Goal: Communication & Community: Answer question/provide support

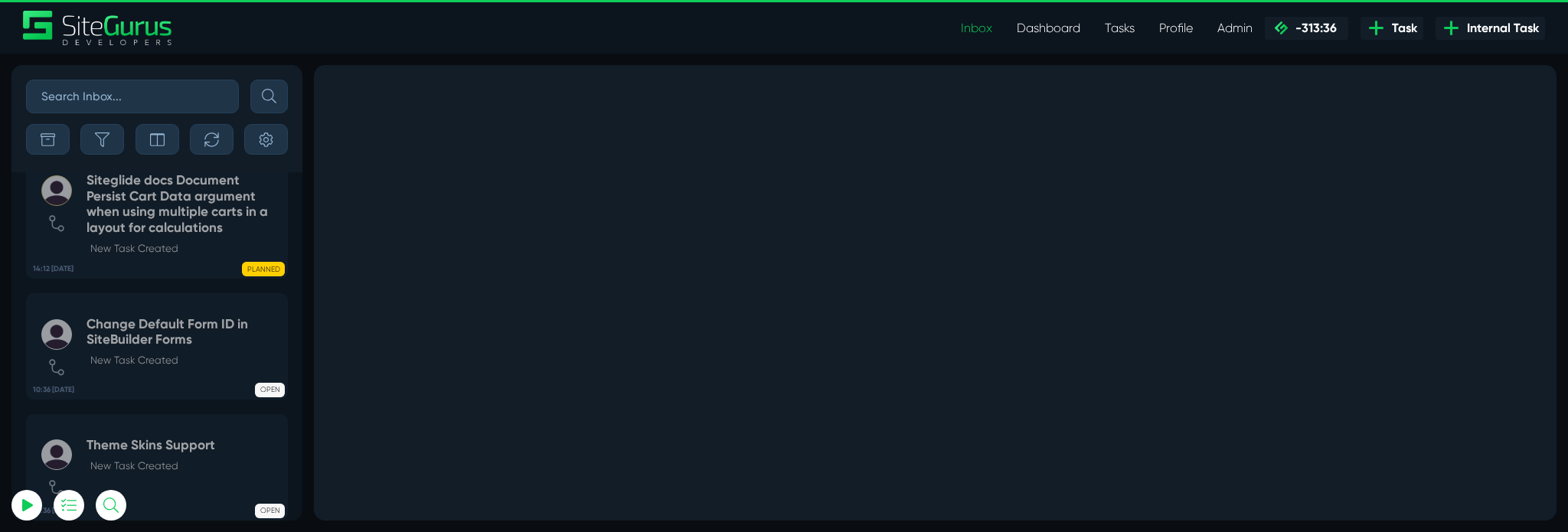
select select "percent"
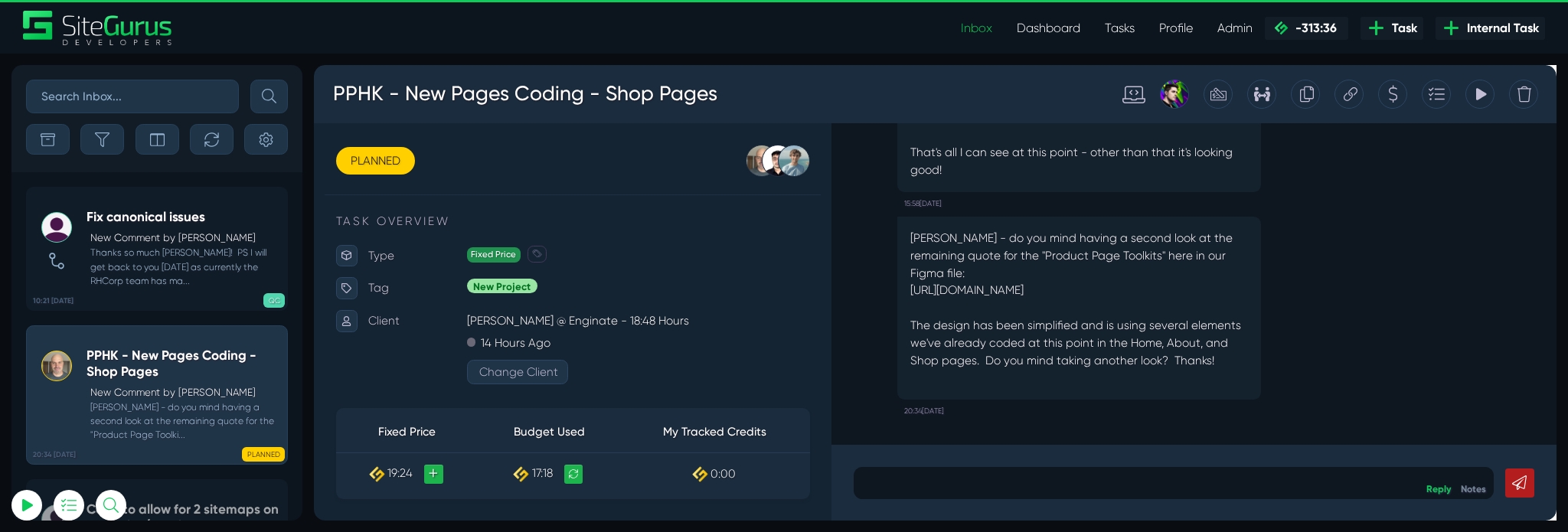
drag, startPoint x: 1617, startPoint y: 192, endPoint x: 1871, endPoint y: 517, distance: 412.5
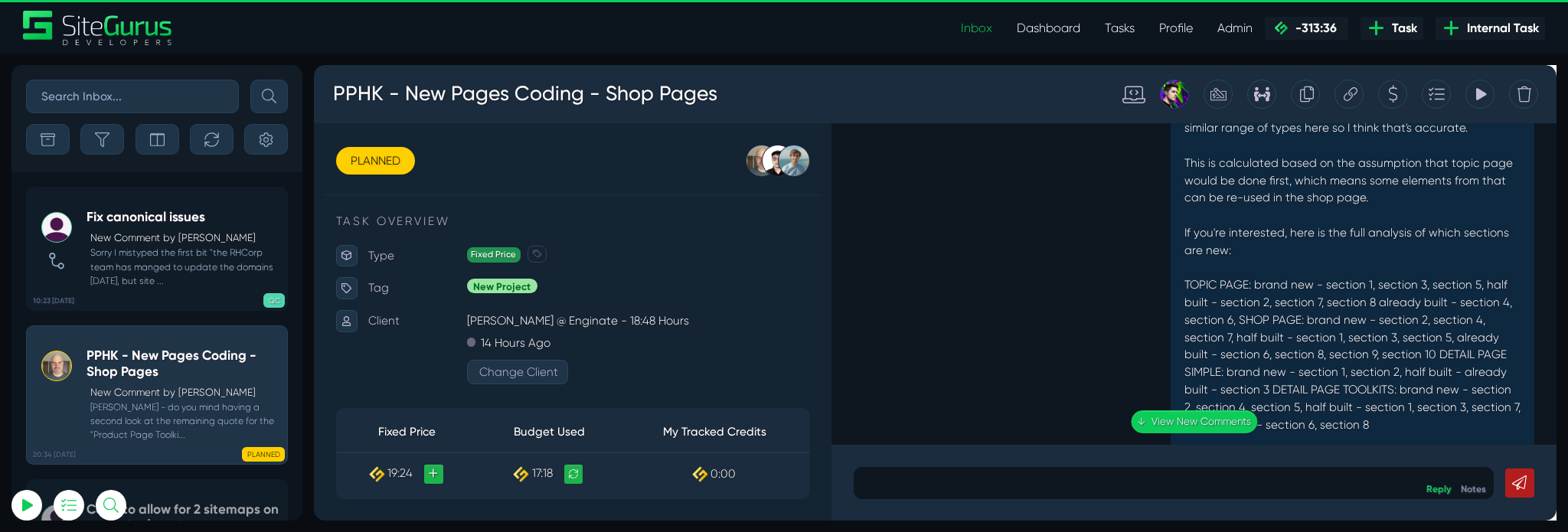
scroll to position [-4240, 0]
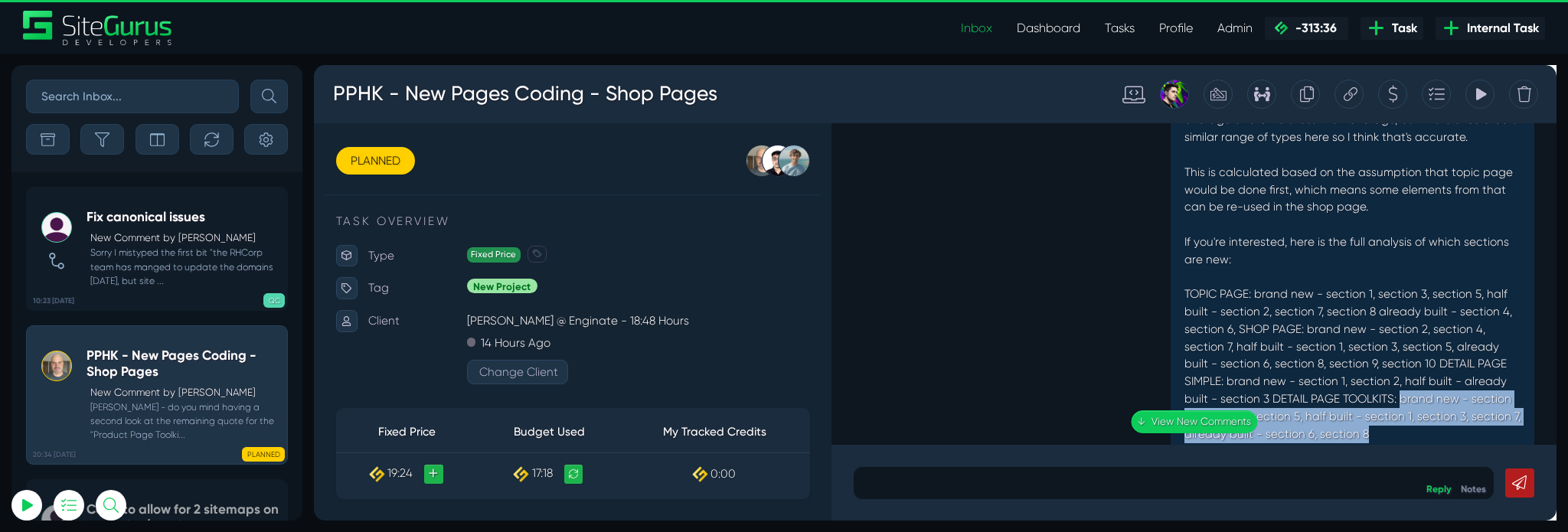
drag, startPoint x: 1411, startPoint y: 342, endPoint x: 1448, endPoint y: 379, distance: 52.3
click at [1448, 379] on p "Hi [PERSON_NAME], Just to let you know for transparency, these latest estimates…" at bounding box center [1407, 215] width 356 height 496
copy p "brand new - section 2, section 4, section 5, half built - section 1, section 3,…"
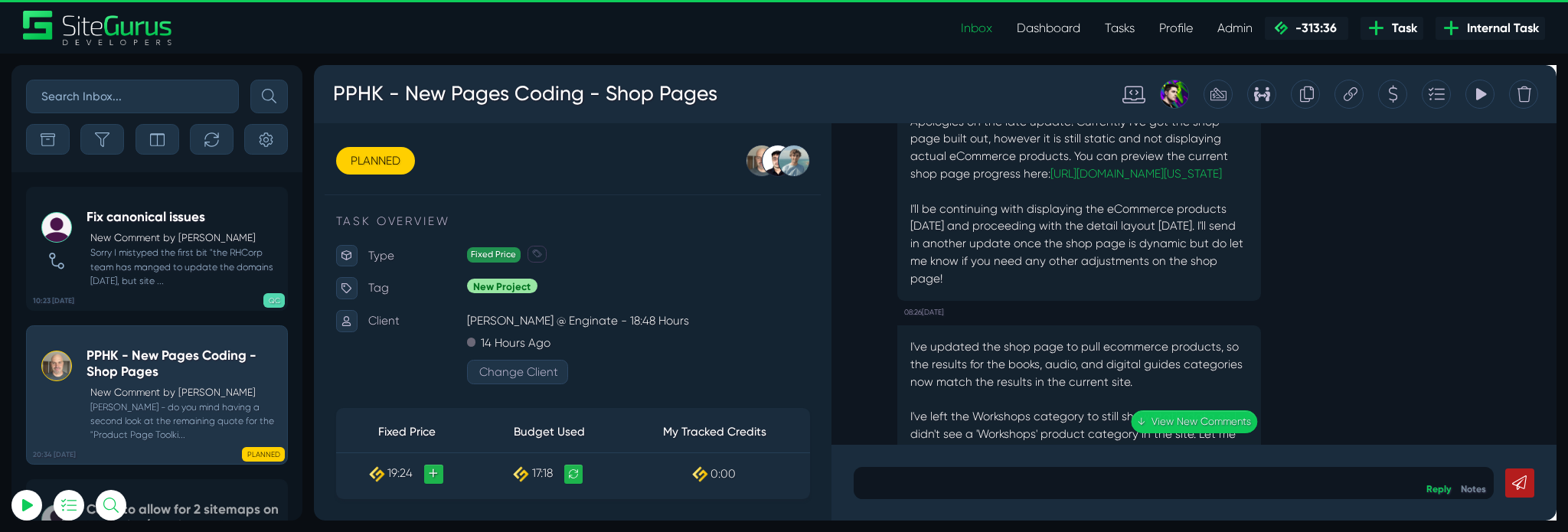
scroll to position [0, 0]
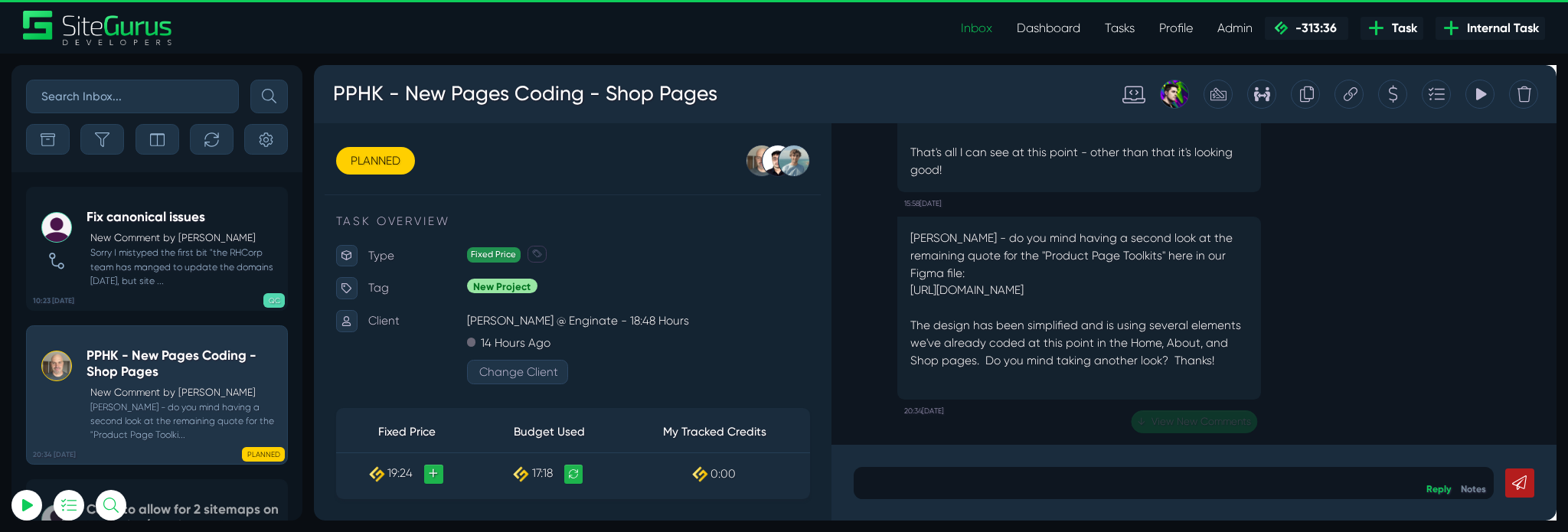
drag, startPoint x: 1619, startPoint y: 265, endPoint x: 1794, endPoint y: 585, distance: 364.7
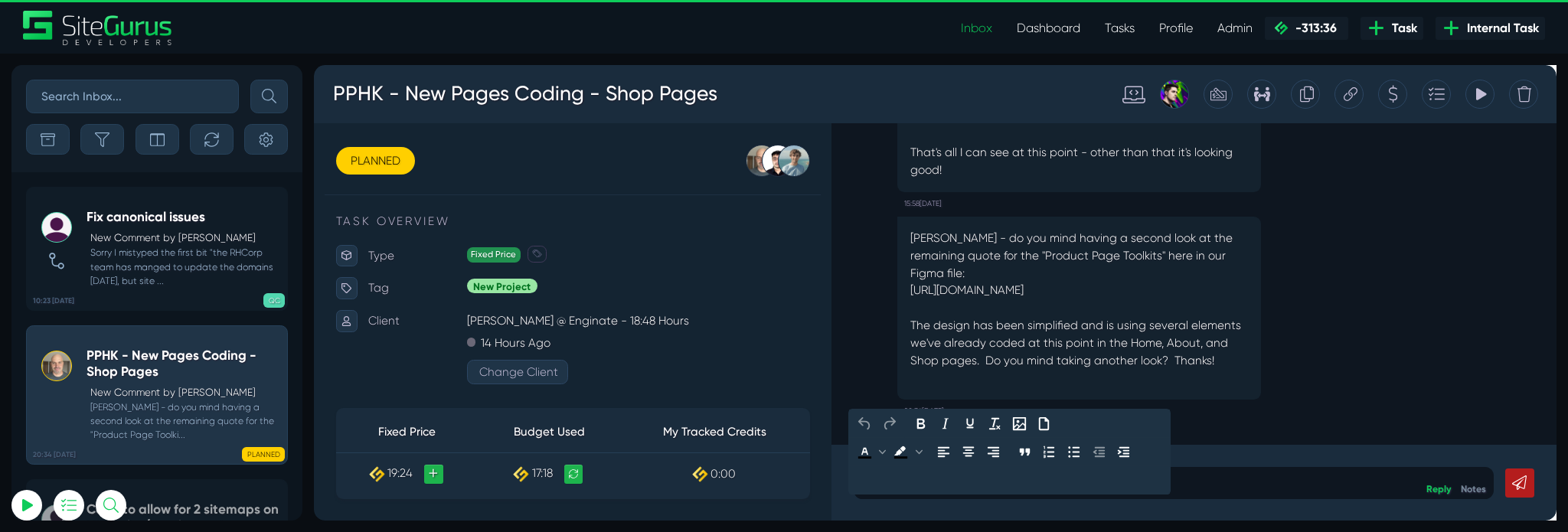
click at [1132, 514] on p at bounding box center [1219, 504] width 651 height 18
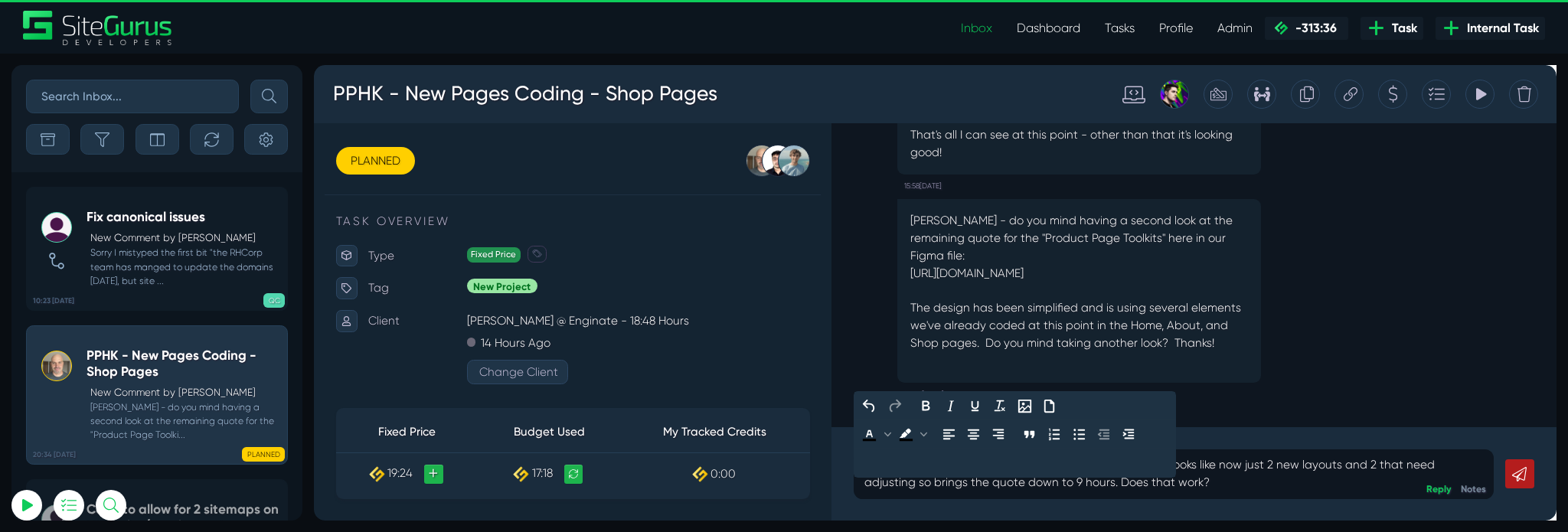
click at [919, 508] on p "Hi [PERSON_NAME], yes we can see that's a bit simpler. It looks like now just 2…" at bounding box center [1219, 495] width 651 height 37
click at [922, 508] on p "Hi [PERSON_NAME], yes we can see that's a bit simpler. It looks like now just 2…" at bounding box center [1219, 495] width 651 height 37
click at [917, 508] on p "Hi [PERSON_NAME], yes we can see that's a bit simpler. It looks like now just 2…" at bounding box center [1219, 495] width 651 height 37
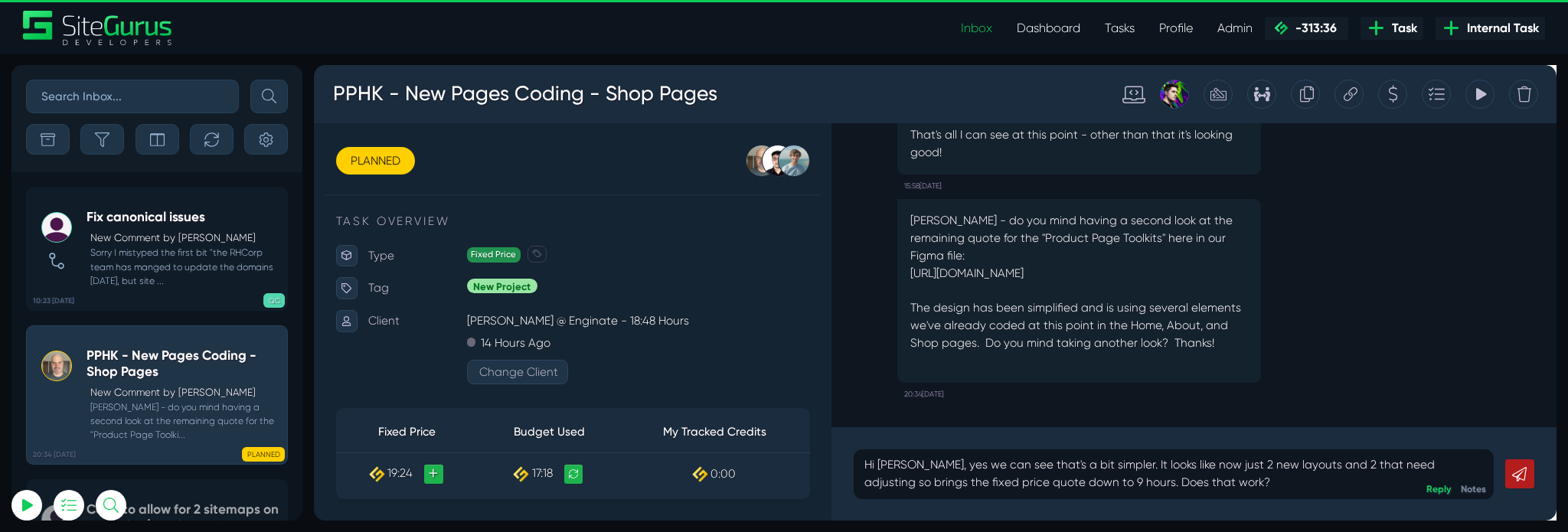
click at [1568, 499] on icon at bounding box center [1583, 495] width 15 height 15
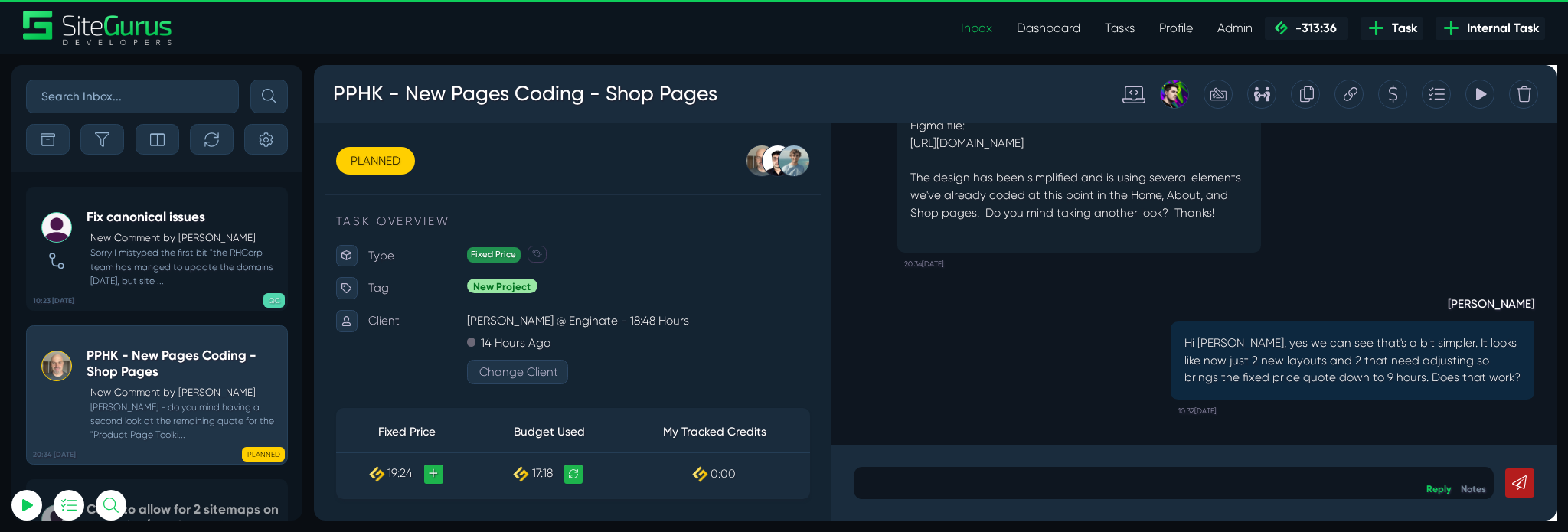
drag, startPoint x: 1452, startPoint y: 104, endPoint x: 863, endPoint y: 90, distance: 589.2
click at [1452, 104] on icon at bounding box center [1451, 95] width 12 height 29
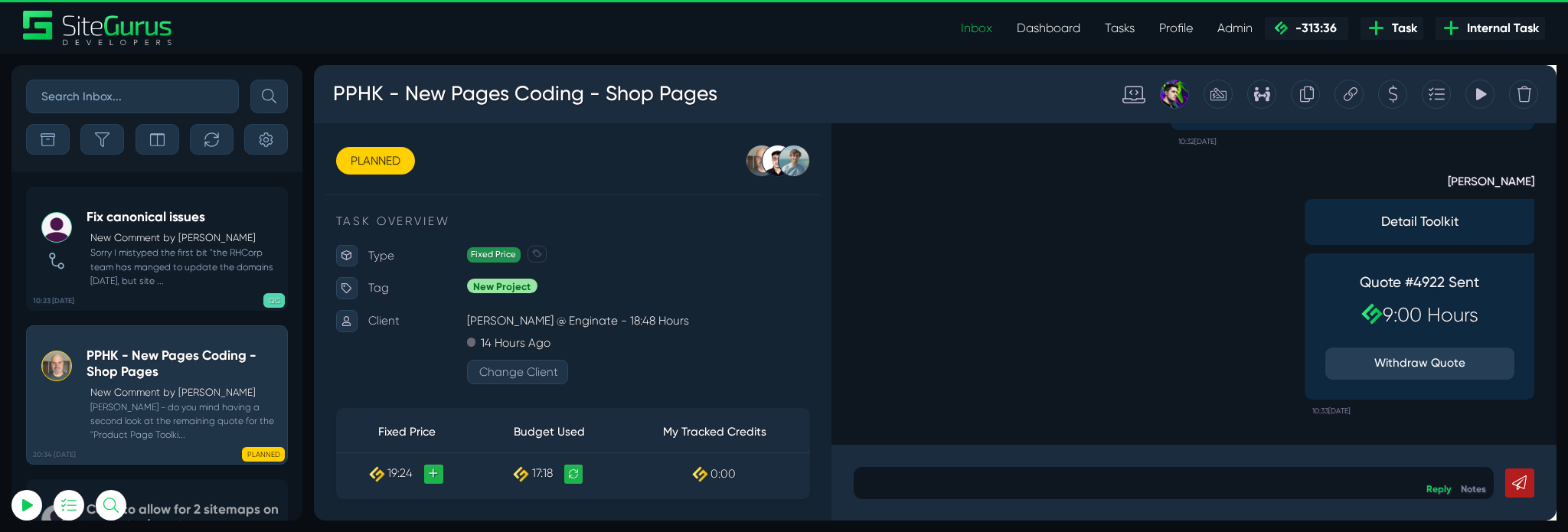
click at [1171, 348] on div "[PERSON_NAME] Detail Toolkit Quote #4922 Sent 9:00 Hours Withdraw Quote 10:33[D…" at bounding box center [1240, 300] width 718 height 284
